Goal: Navigation & Orientation: Find specific page/section

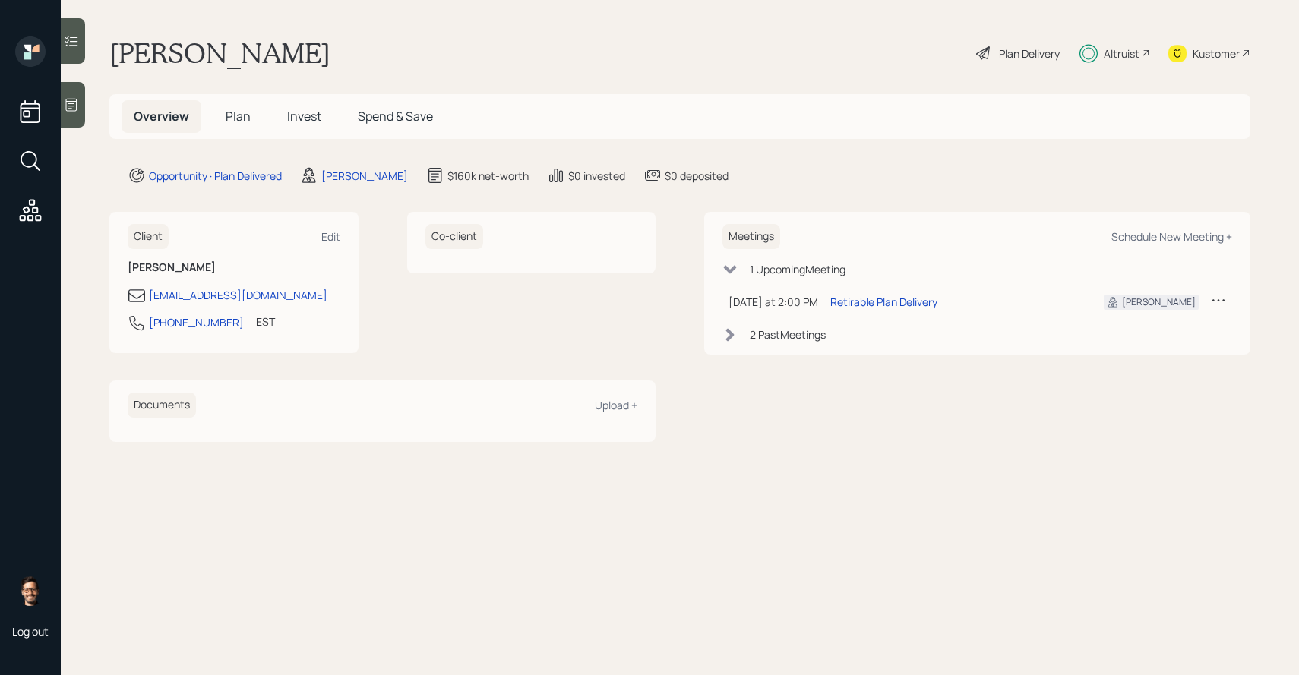
click at [245, 117] on span "Plan" at bounding box center [238, 116] width 25 height 17
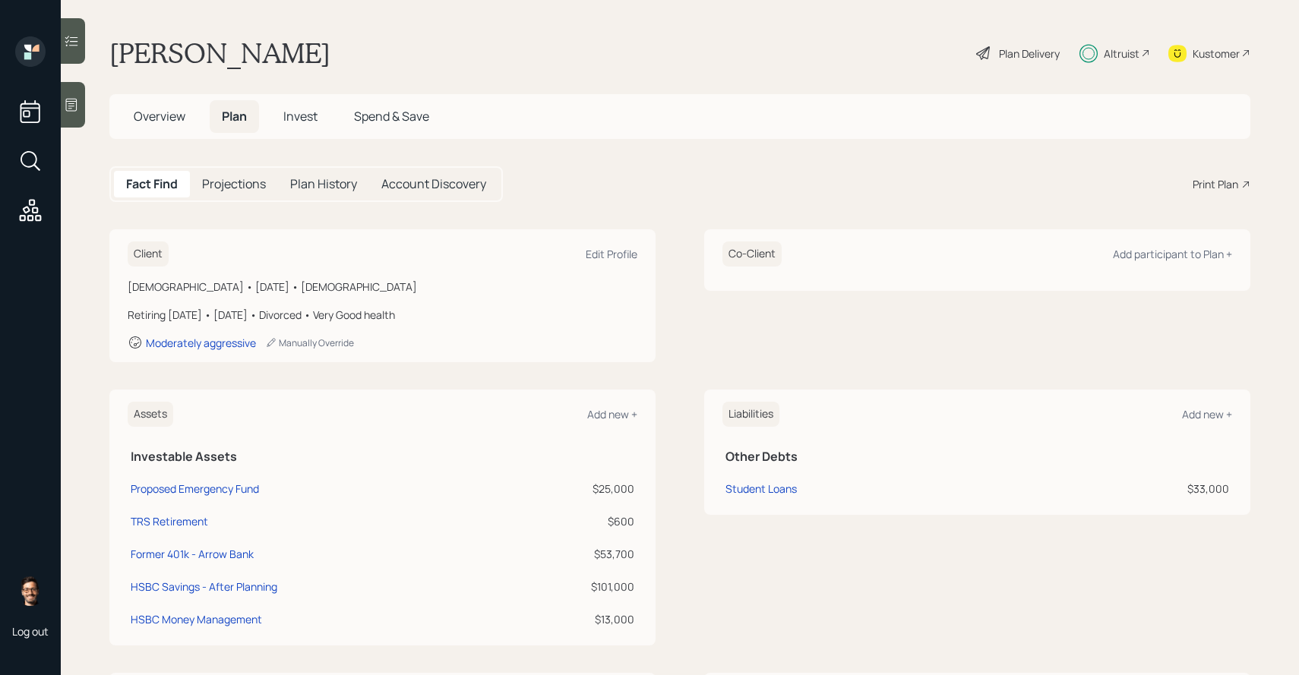
click at [298, 125] on span "Invest" at bounding box center [300, 116] width 34 height 17
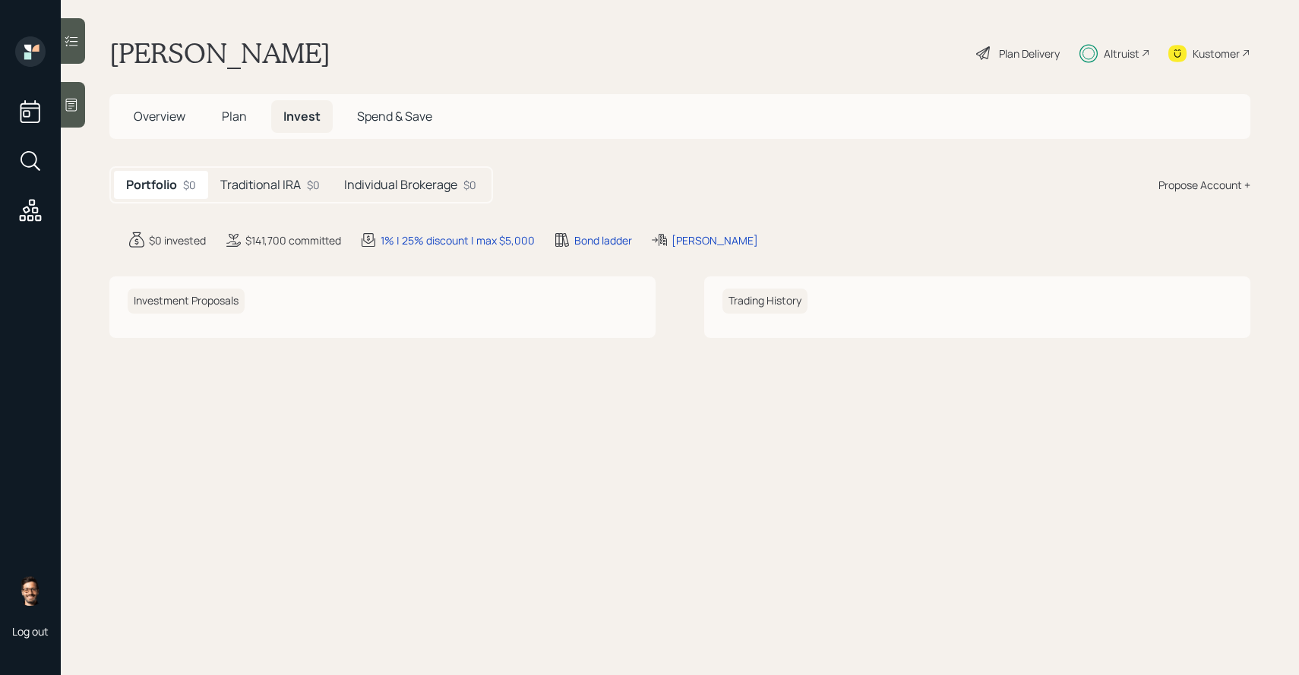
click at [293, 182] on h5 "Traditional IRA" at bounding box center [260, 185] width 81 height 14
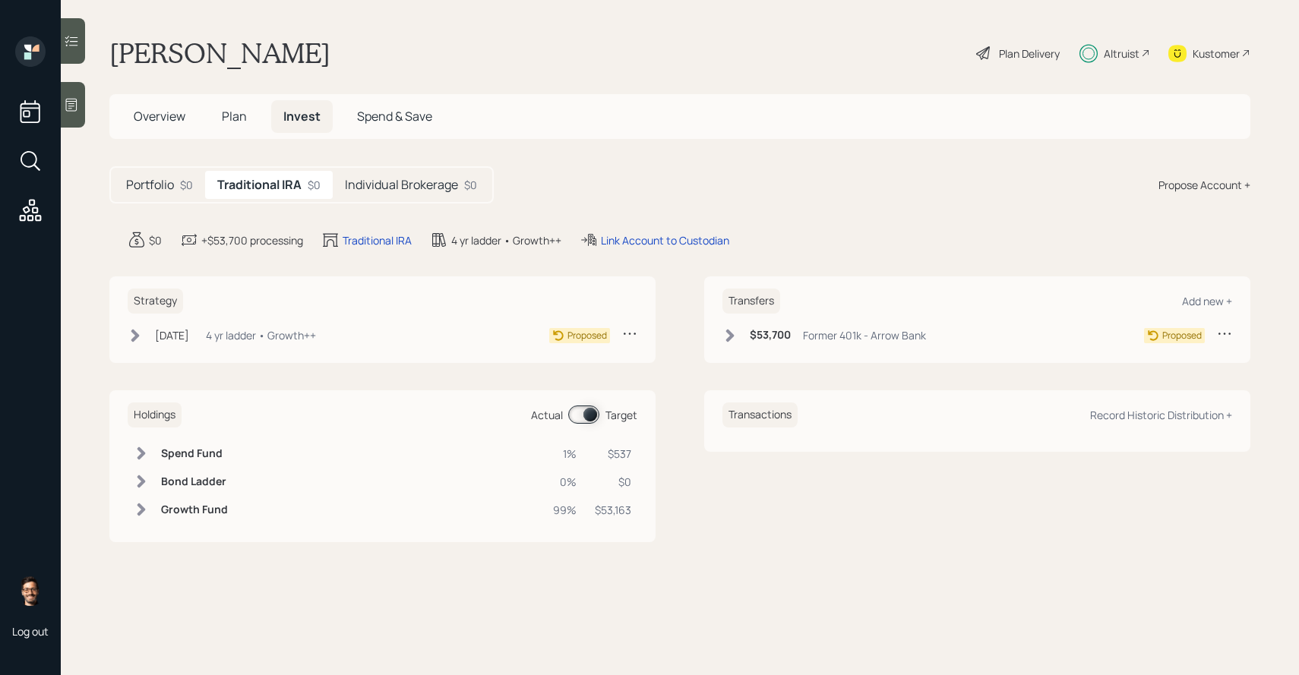
click at [371, 189] on h5 "Individual Brokerage" at bounding box center [401, 185] width 113 height 14
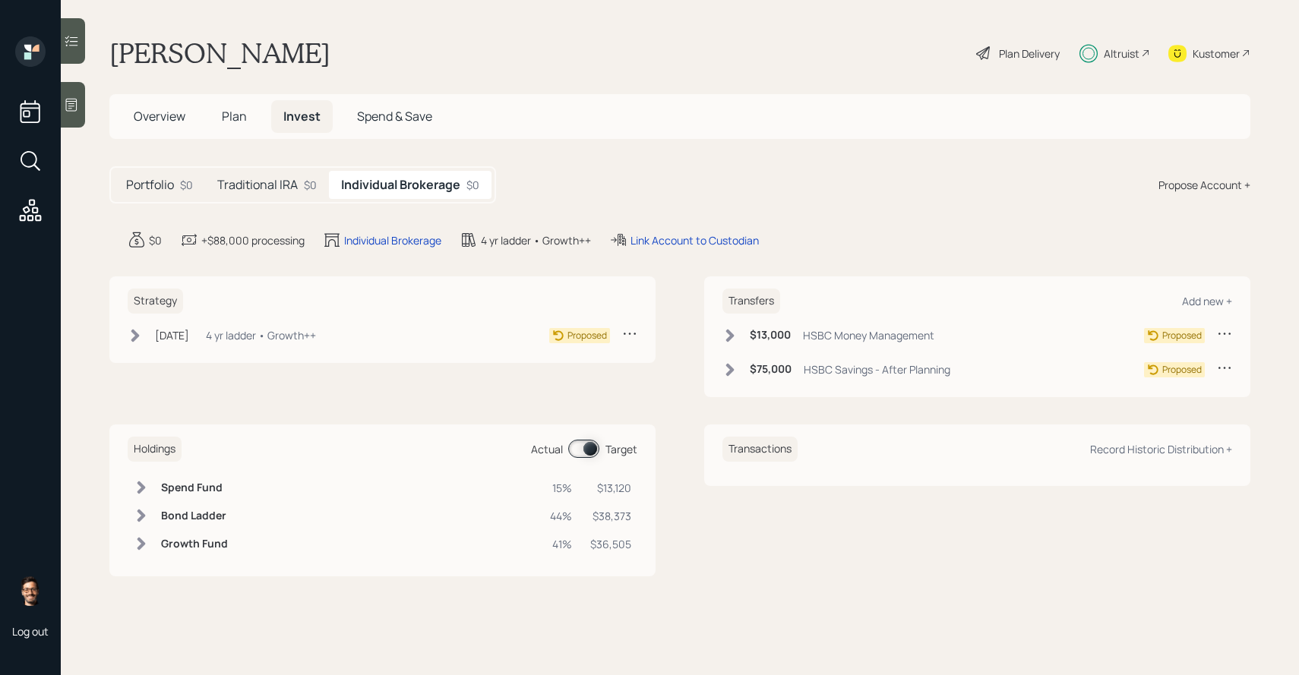
click at [229, 117] on span "Plan" at bounding box center [234, 116] width 25 height 17
